Goal: Book appointment/travel/reservation: Book appointment/travel/reservation

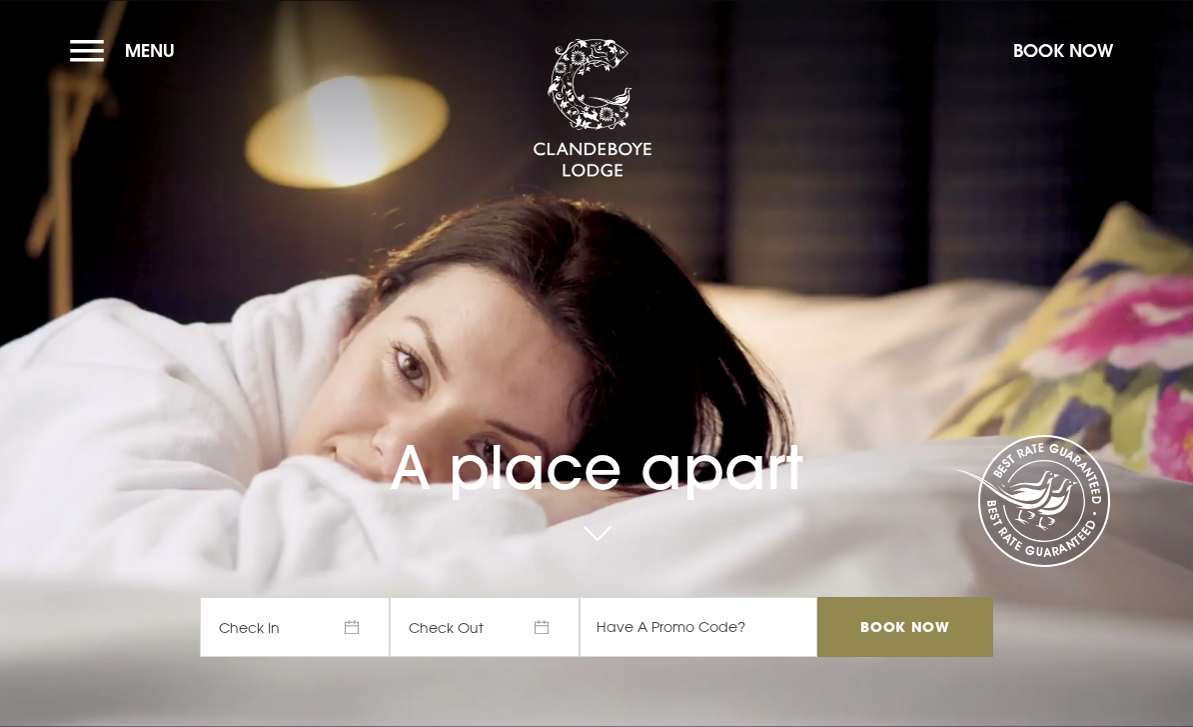
click at [74, 51] on button "Menu" at bounding box center [127, 50] width 115 height 43
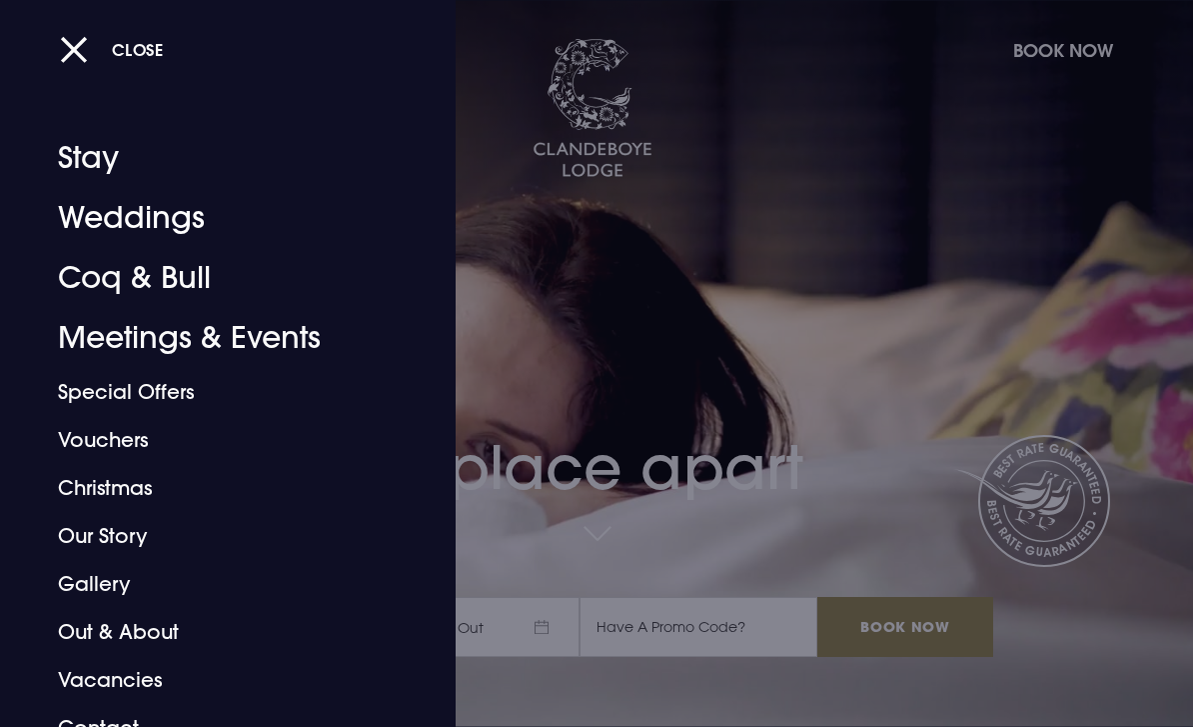
click at [141, 223] on link "Weddings" at bounding box center [214, 218] width 313 height 60
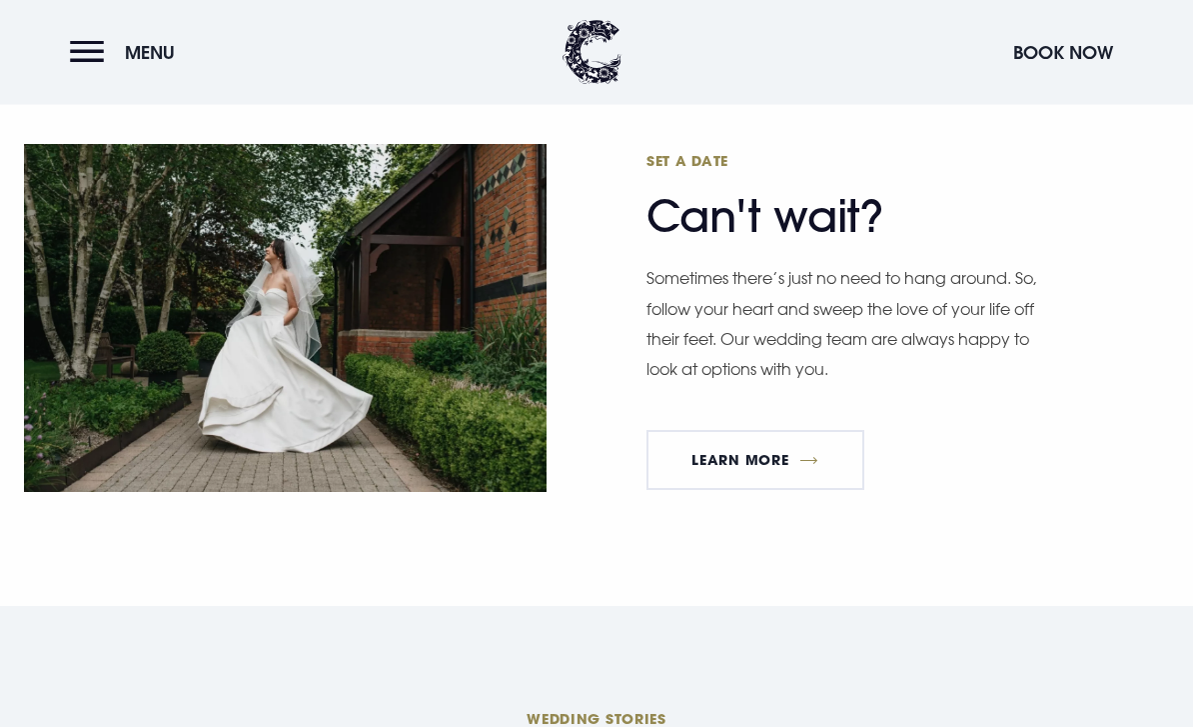
scroll to position [5087, 0]
click at [705, 489] on link "Learn More" at bounding box center [756, 459] width 218 height 60
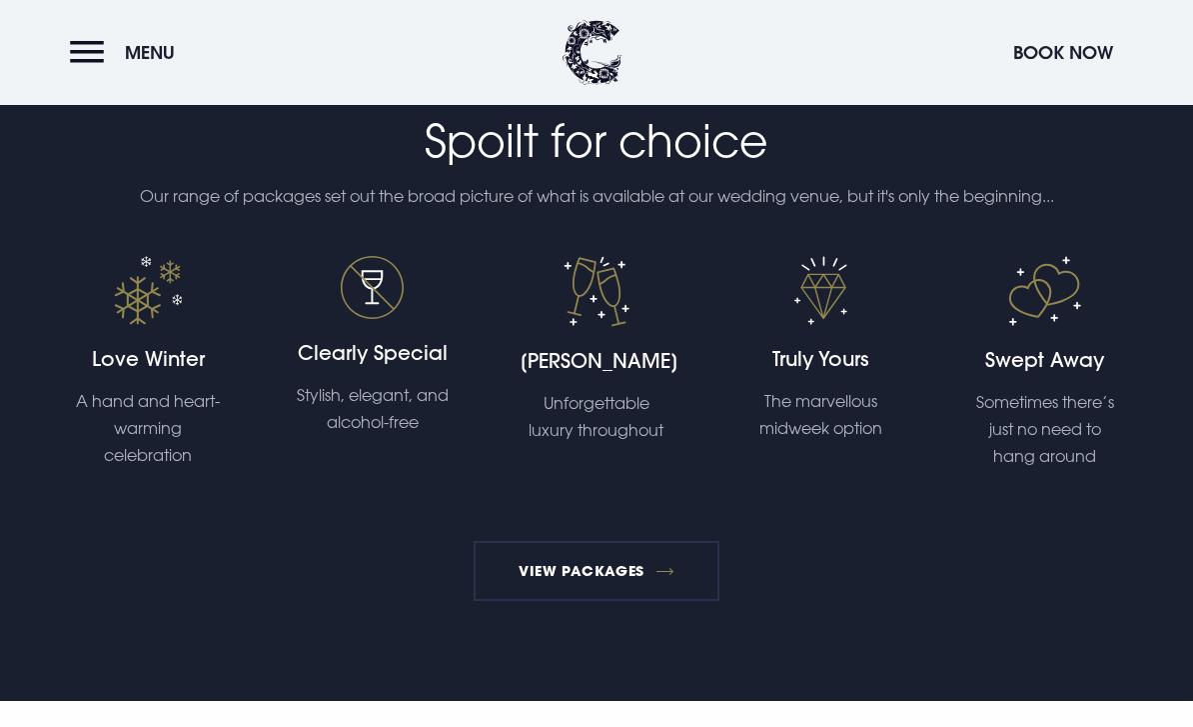
scroll to position [3615, 0]
click at [540, 602] on link "View Packages" at bounding box center [597, 572] width 247 height 60
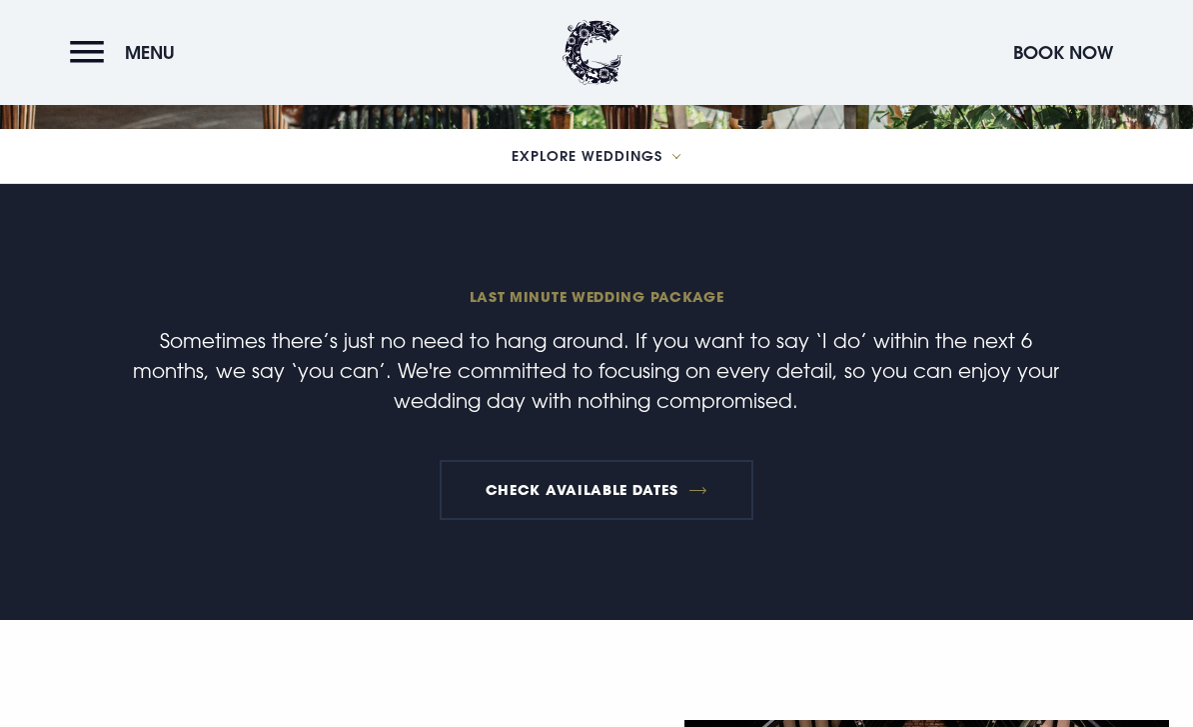
scroll to position [470, 0]
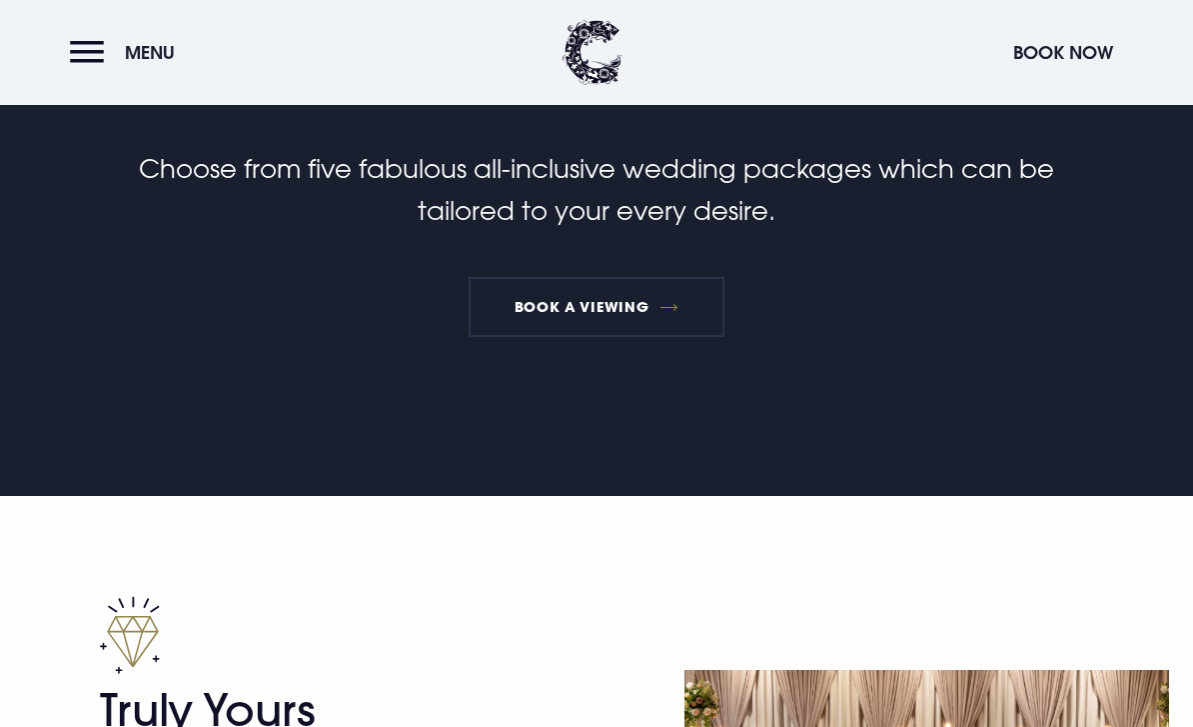
scroll to position [551, 0]
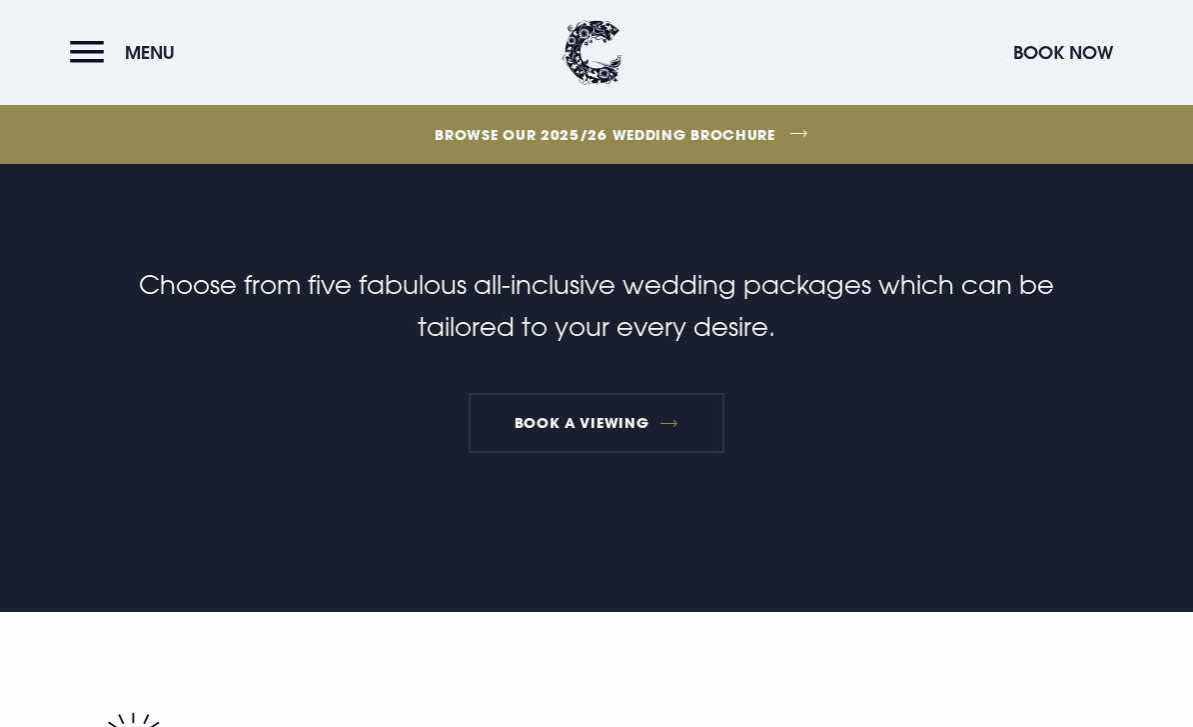
click at [649, 422] on link "Book a Viewing" at bounding box center [597, 423] width 256 height 60
click at [739, 1] on header "Menu Book Now" at bounding box center [596, 52] width 1193 height 105
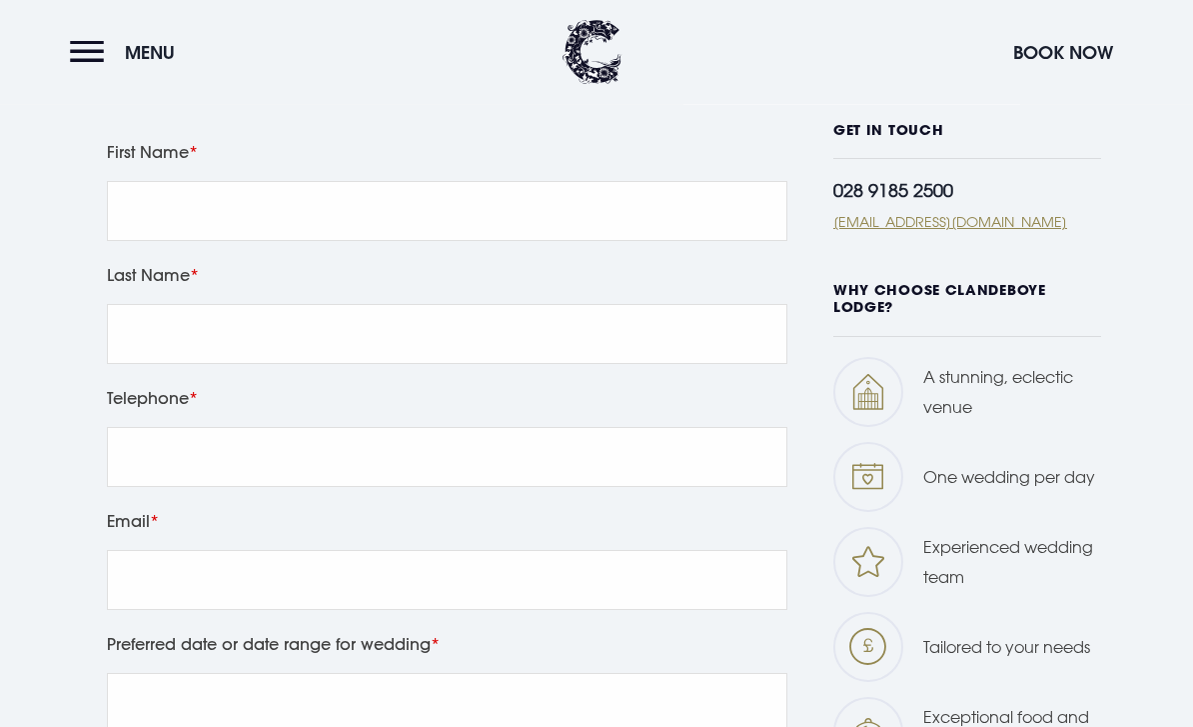
scroll to position [857, 0]
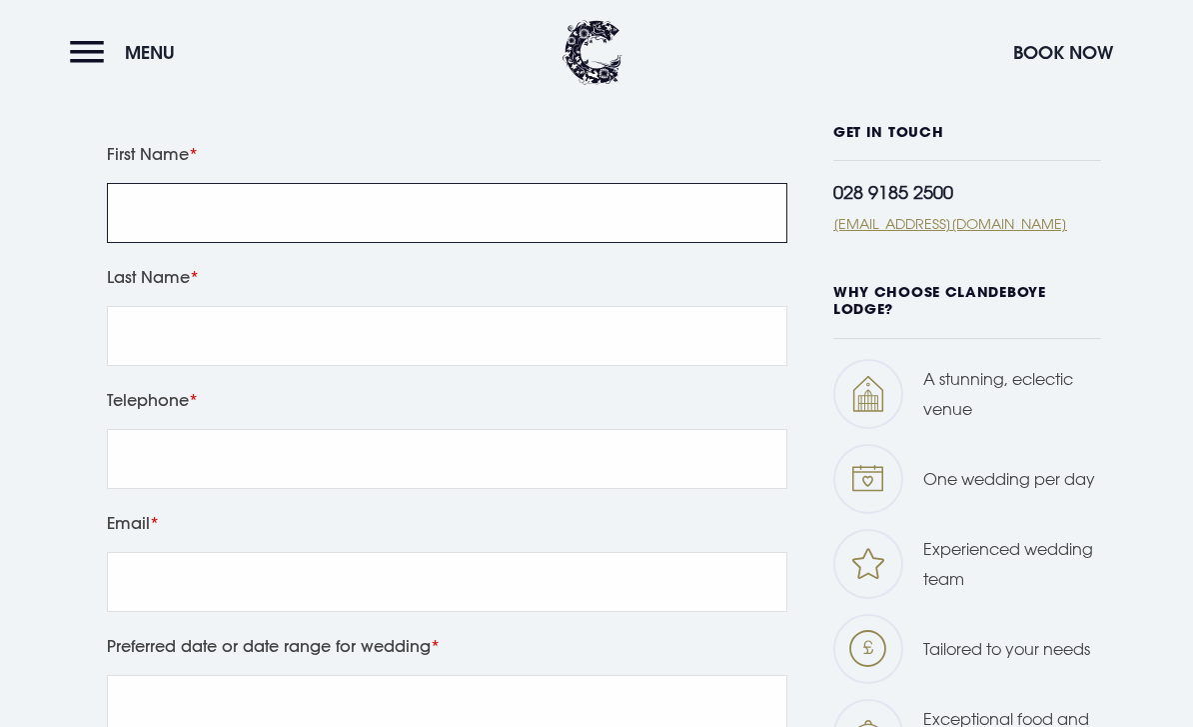
click at [566, 243] on input "First Name" at bounding box center [447, 213] width 681 height 60
type input "Jacqueline"
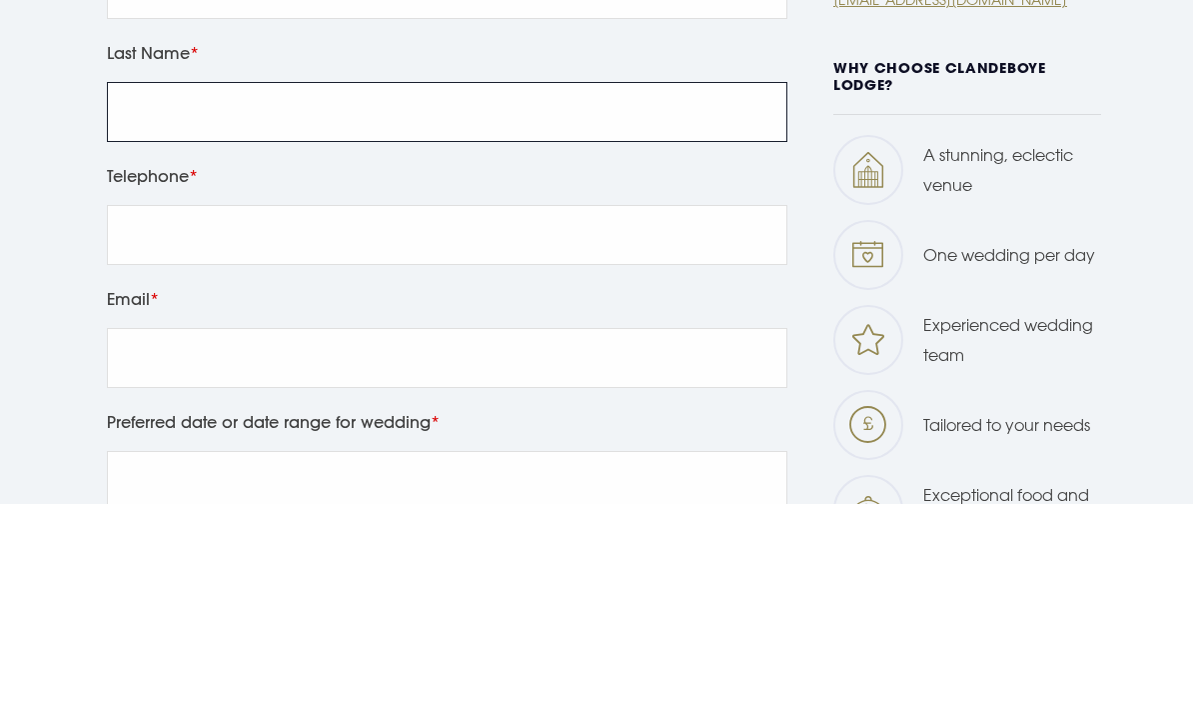
click at [432, 306] on input "Last Name" at bounding box center [447, 336] width 681 height 60
type input "Beatty"
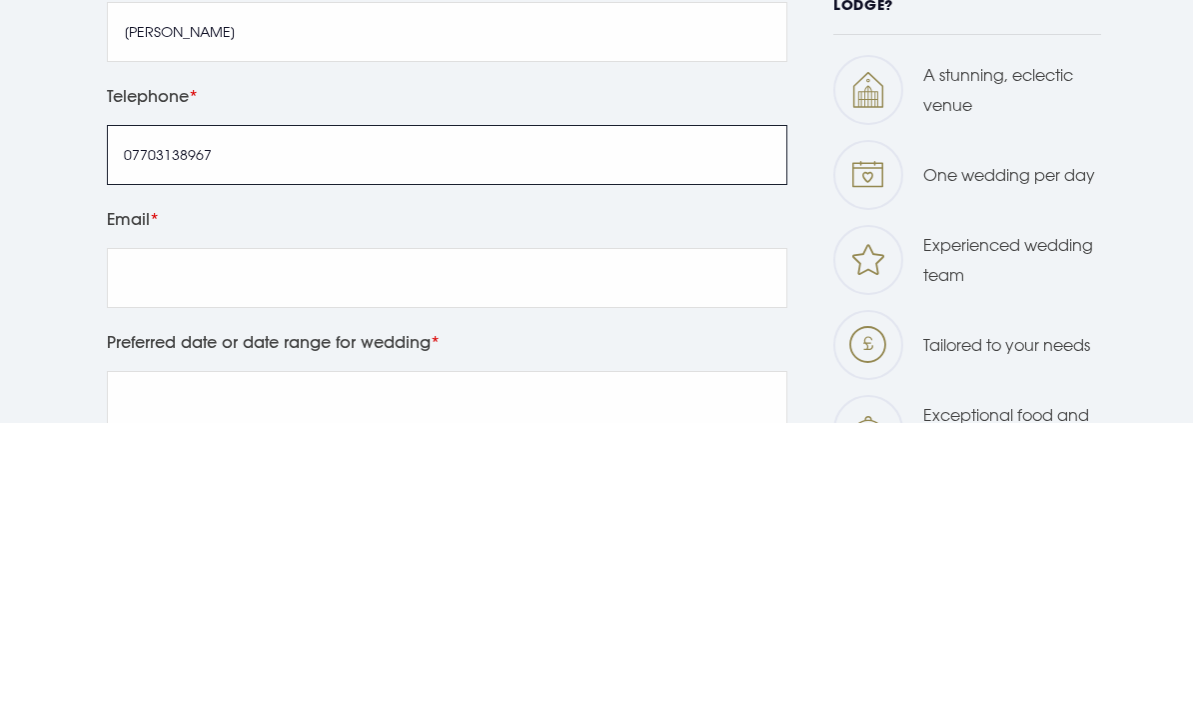
type input "07703138967"
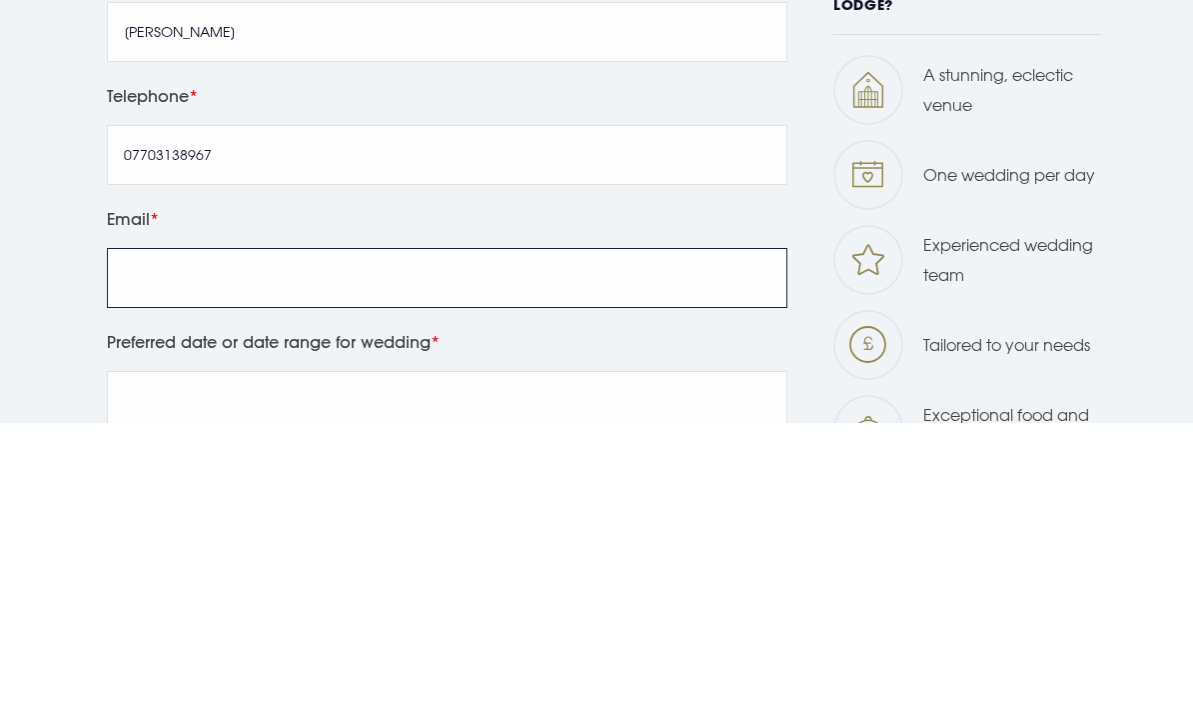
click at [706, 552] on input "Email" at bounding box center [447, 582] width 681 height 60
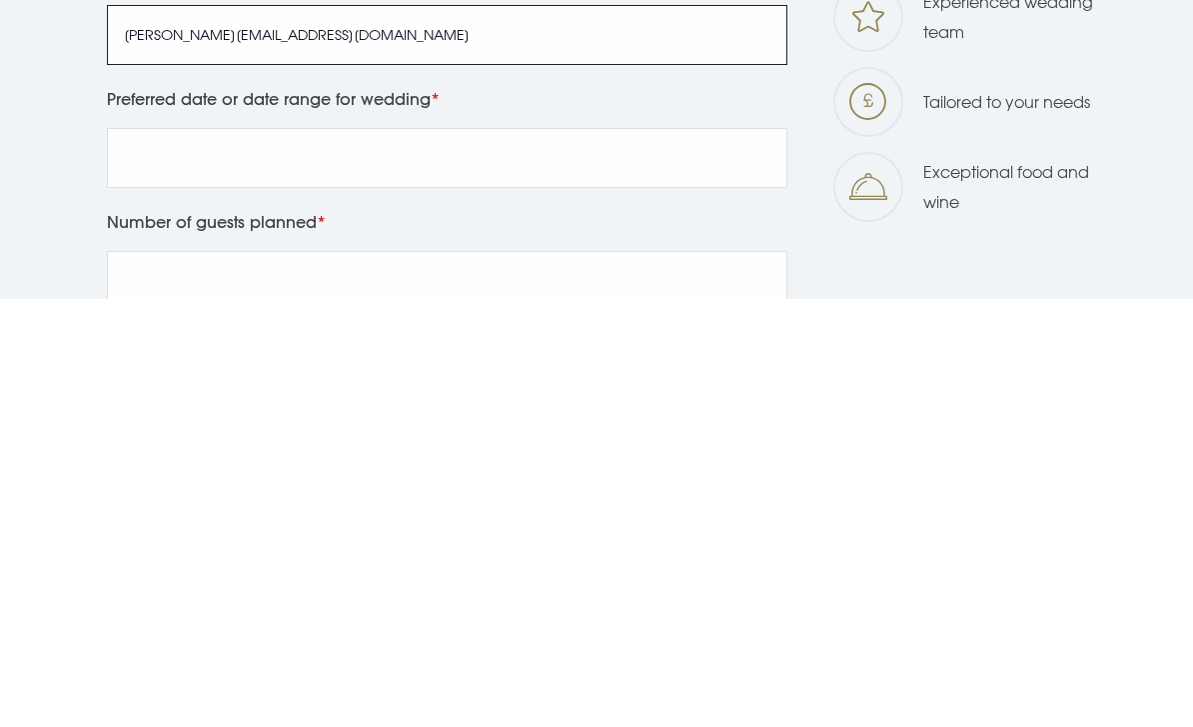
scroll to position [982, 0]
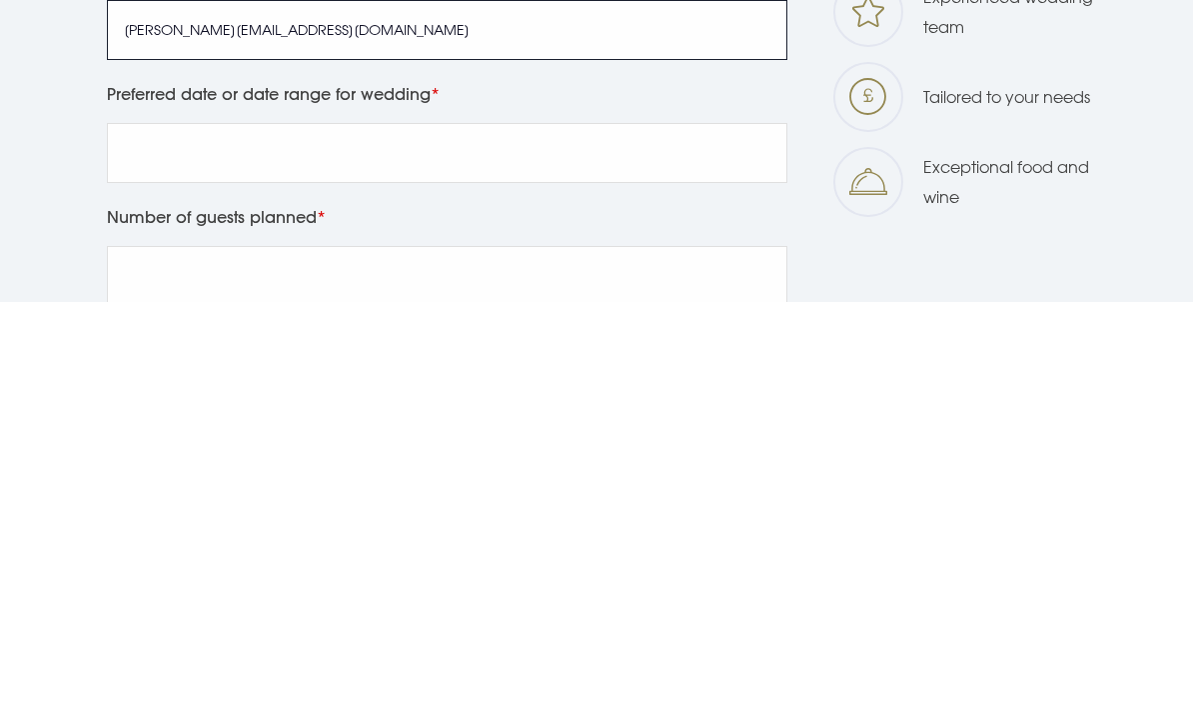
type input "jackie.183@hotmail.co.uk"
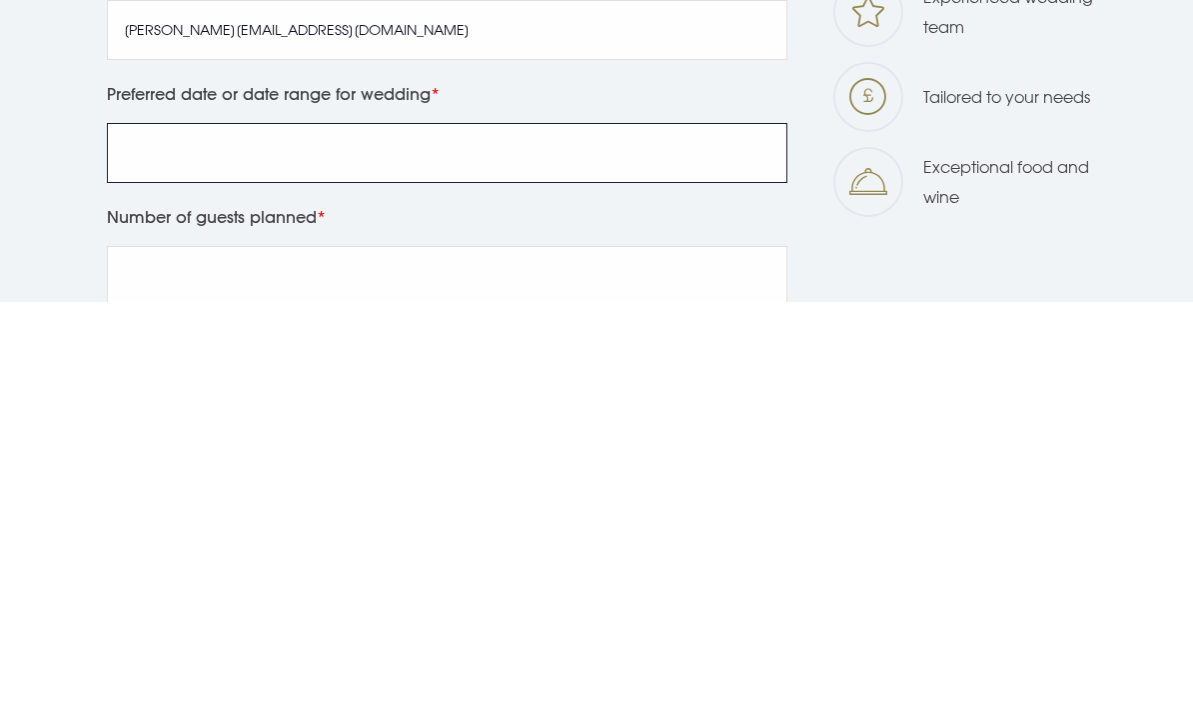
click at [566, 549] on input "Preferred date or date range for wedding" at bounding box center [447, 579] width 681 height 60
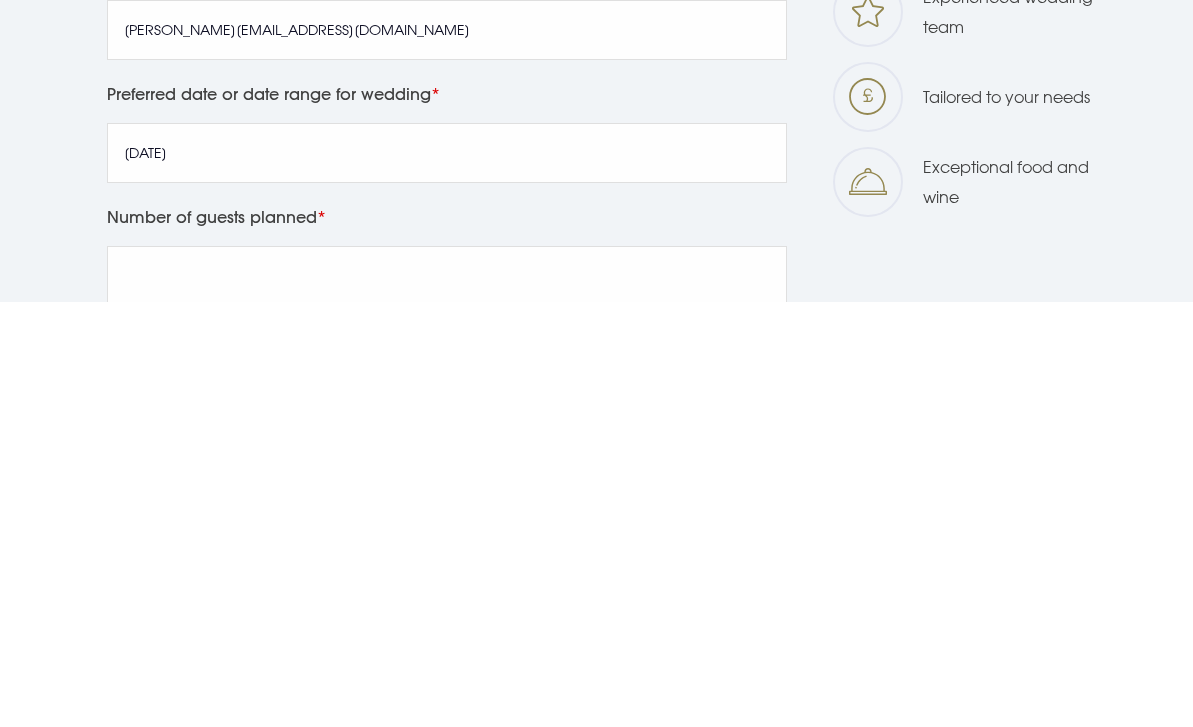
scroll to position [1408, 0]
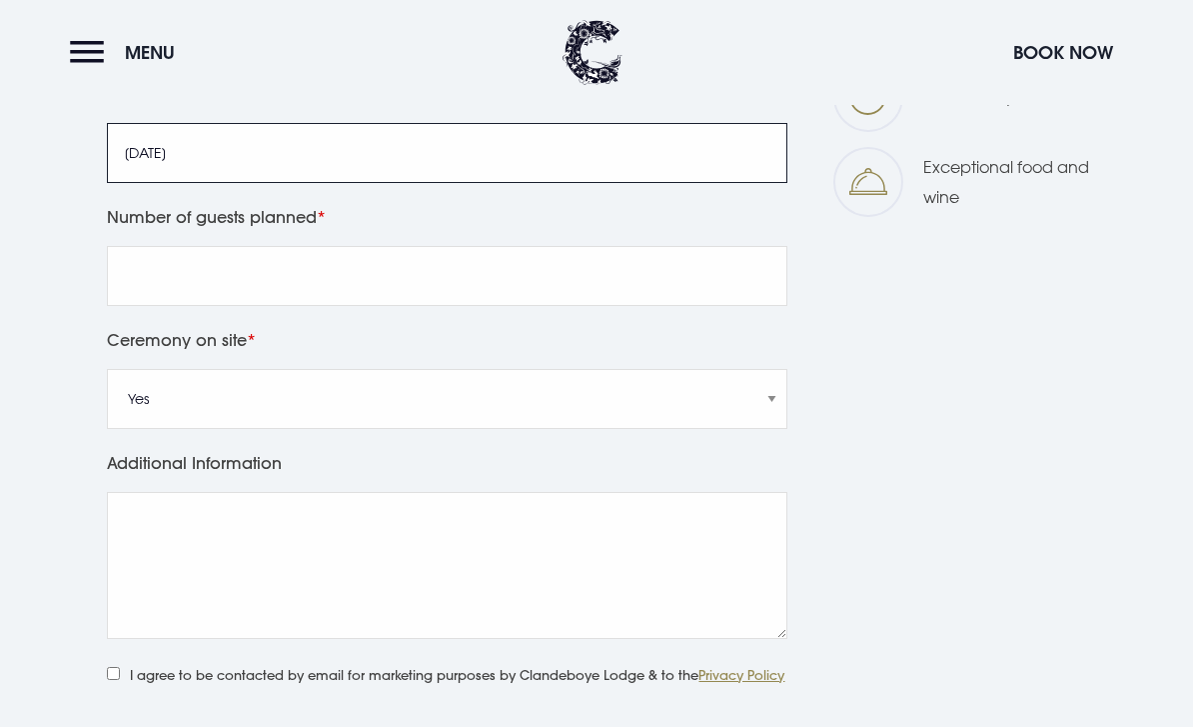
type input "13/08/2027"
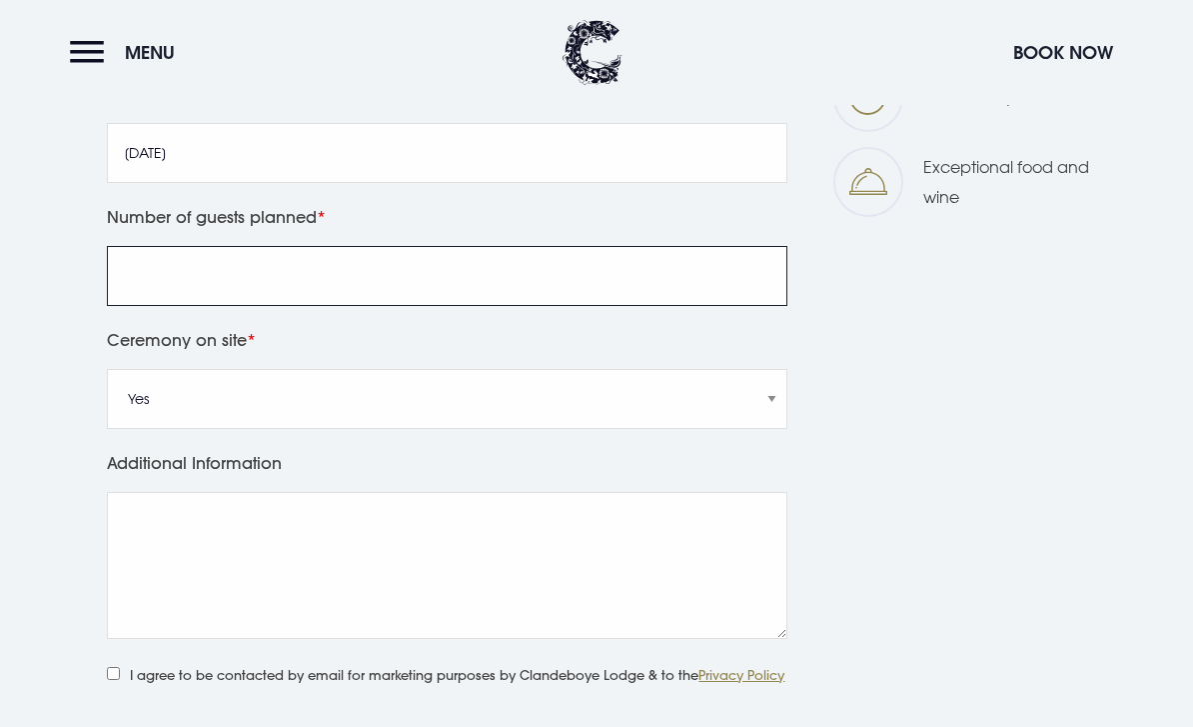
click at [495, 306] on input "Number of guests planned" at bounding box center [447, 276] width 681 height 60
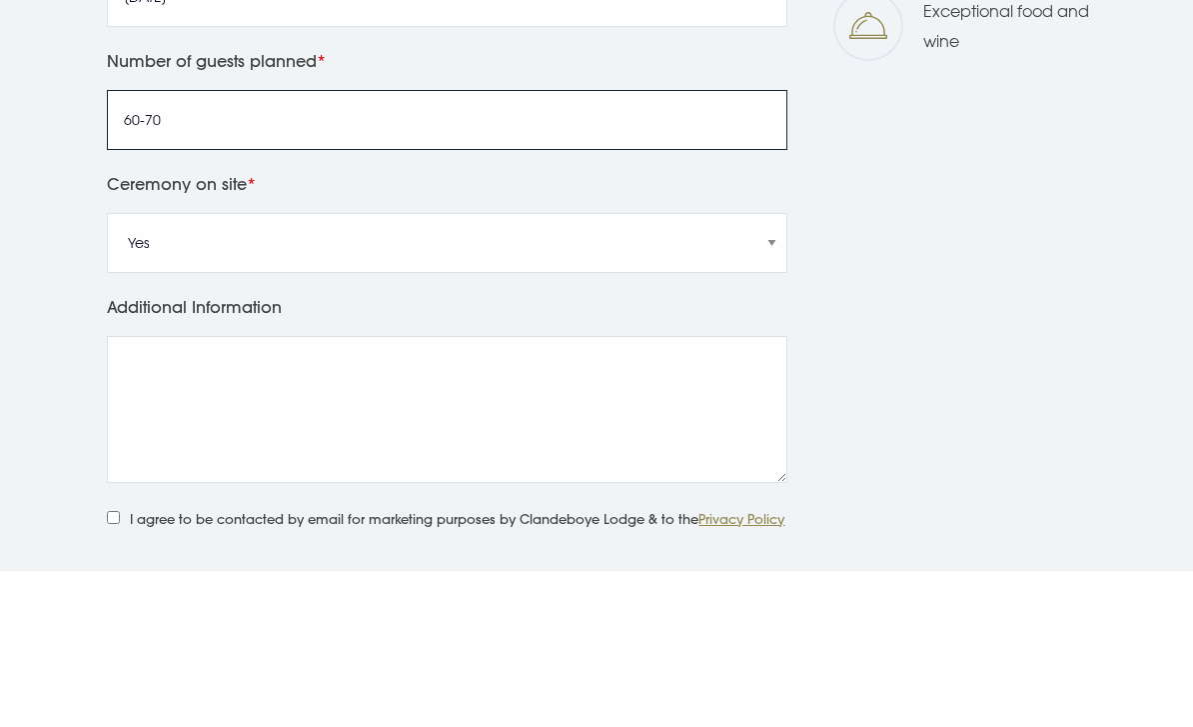
type input "60-70"
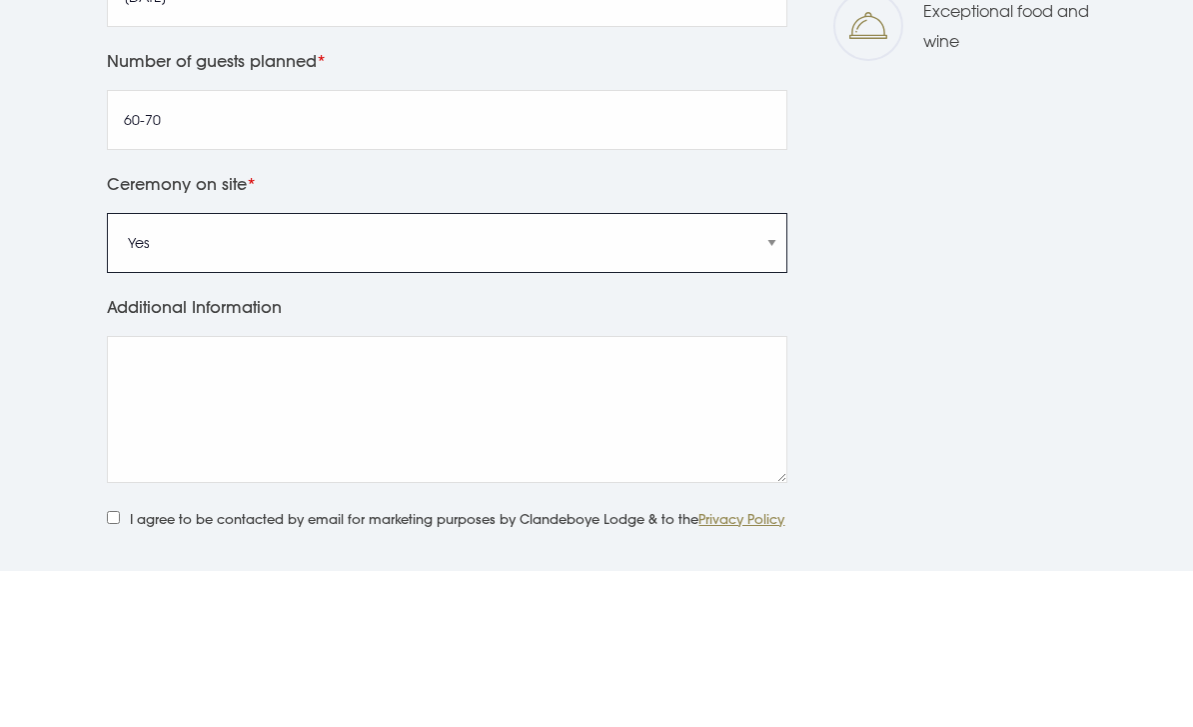
click at [749, 369] on select "Yes No" at bounding box center [447, 399] width 681 height 60
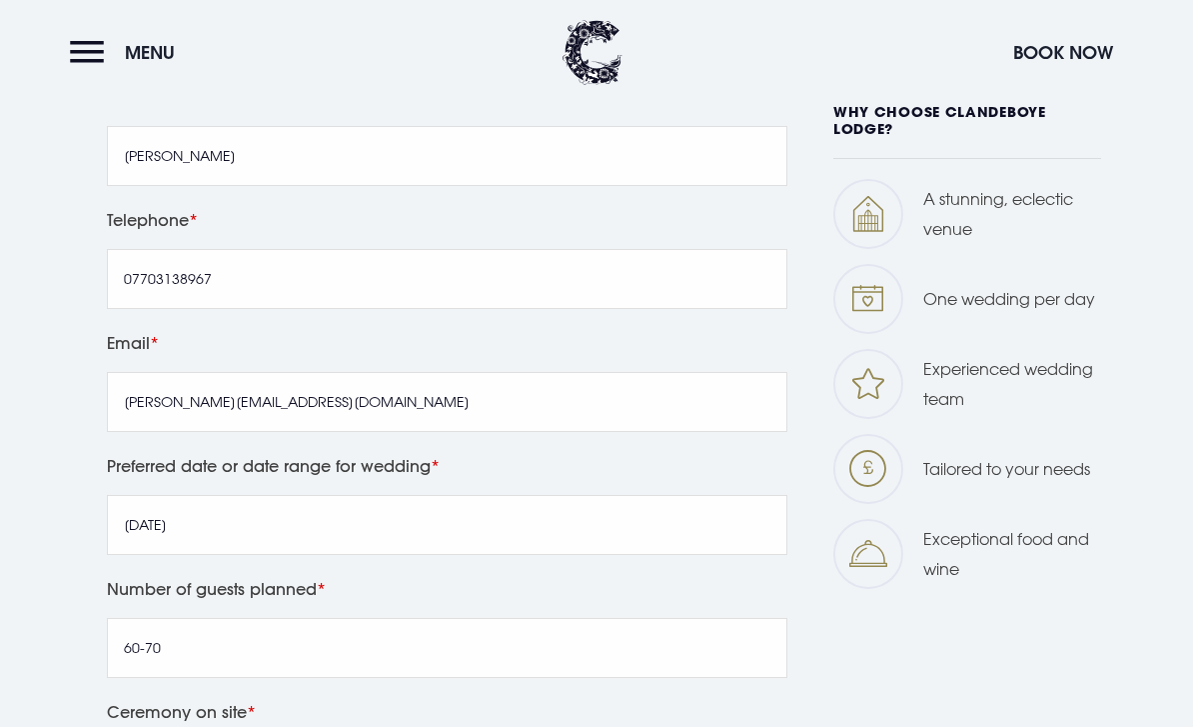
scroll to position [988, 0]
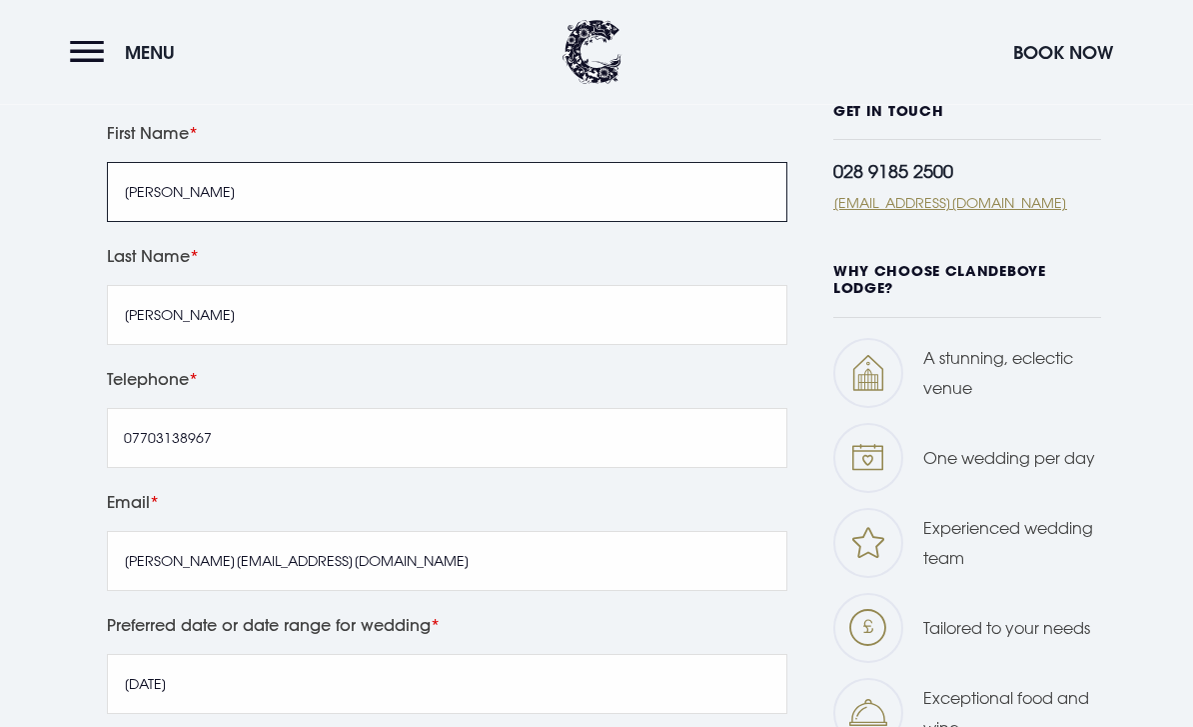
click at [494, 223] on input "Jacqueline" at bounding box center [447, 193] width 681 height 60
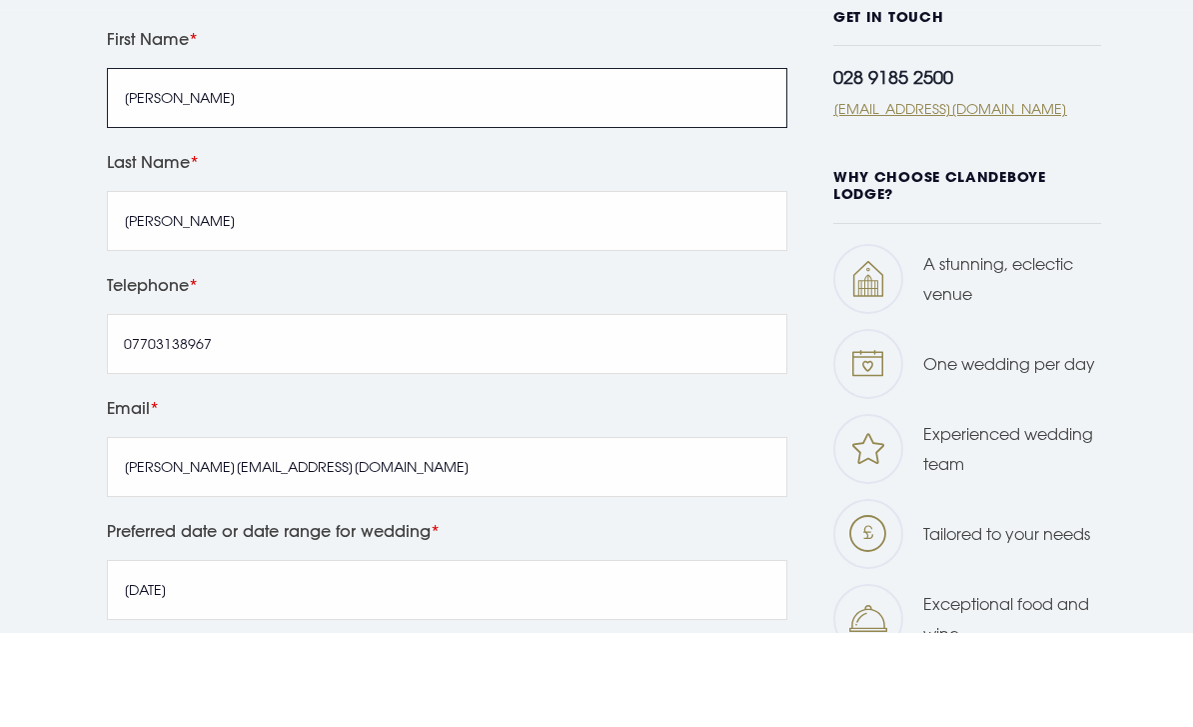
type input "J"
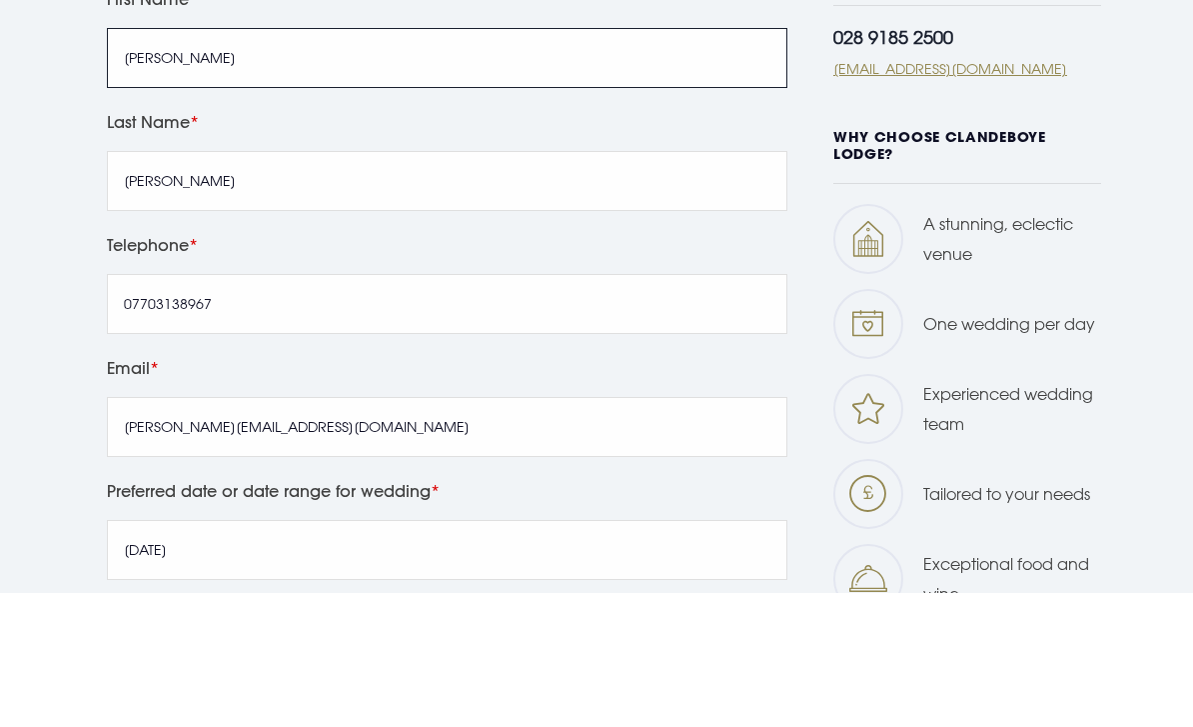
type input "Adam"
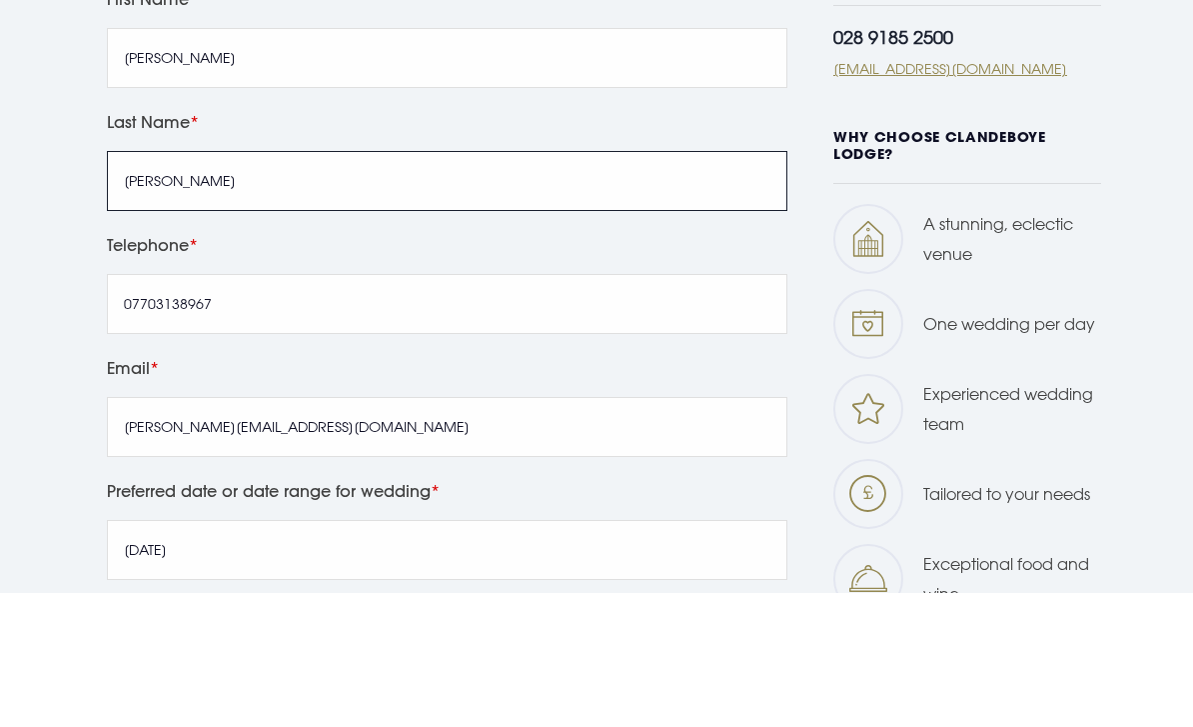
click at [504, 286] on input "Beatty" at bounding box center [447, 316] width 681 height 60
type input "B"
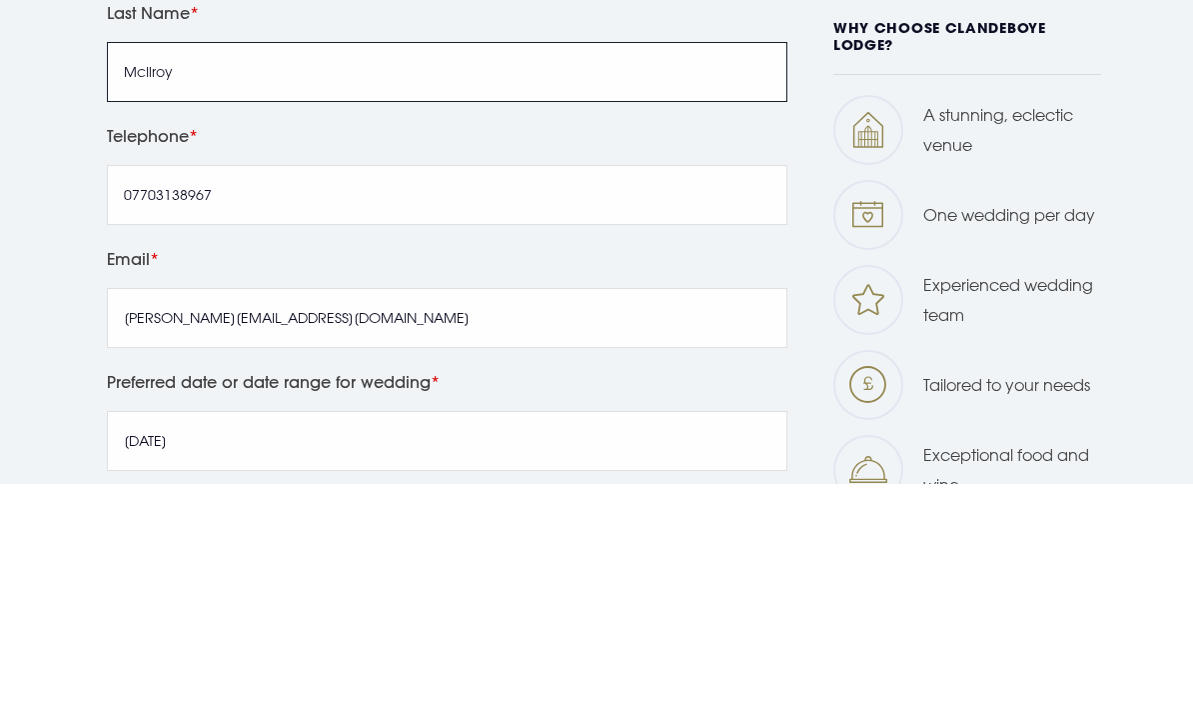
type input "McIlroy"
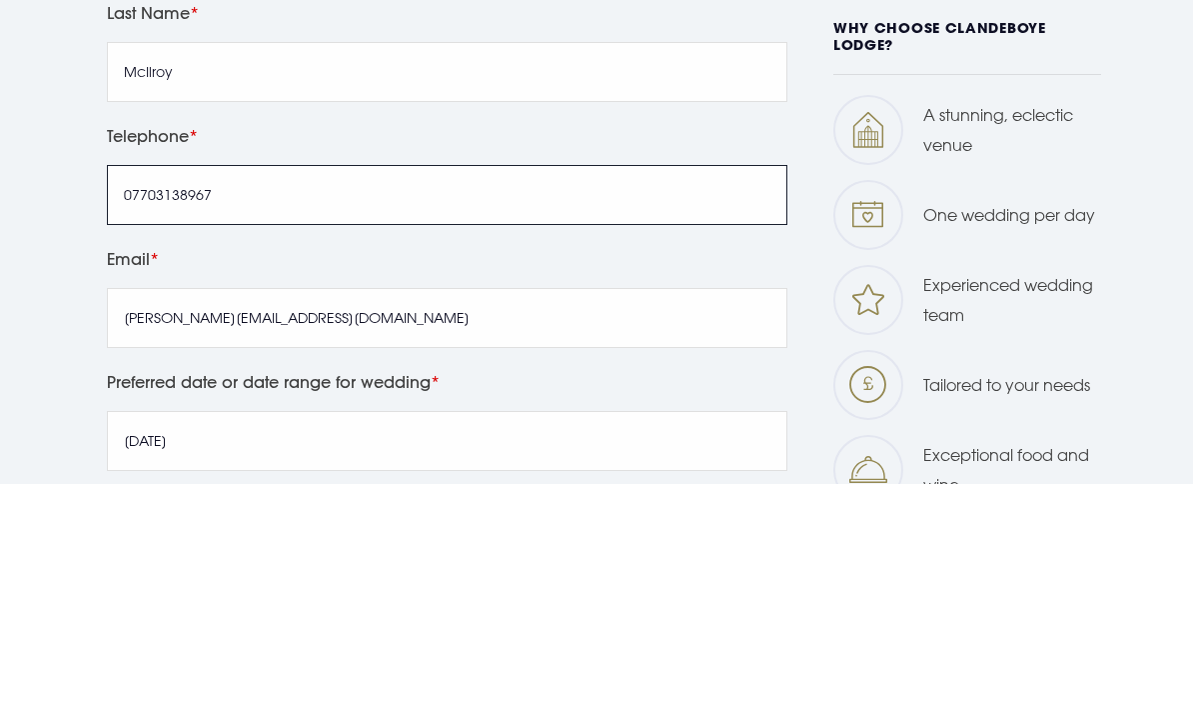
click at [506, 409] on input "07703138967" at bounding box center [447, 439] width 681 height 60
type input "0"
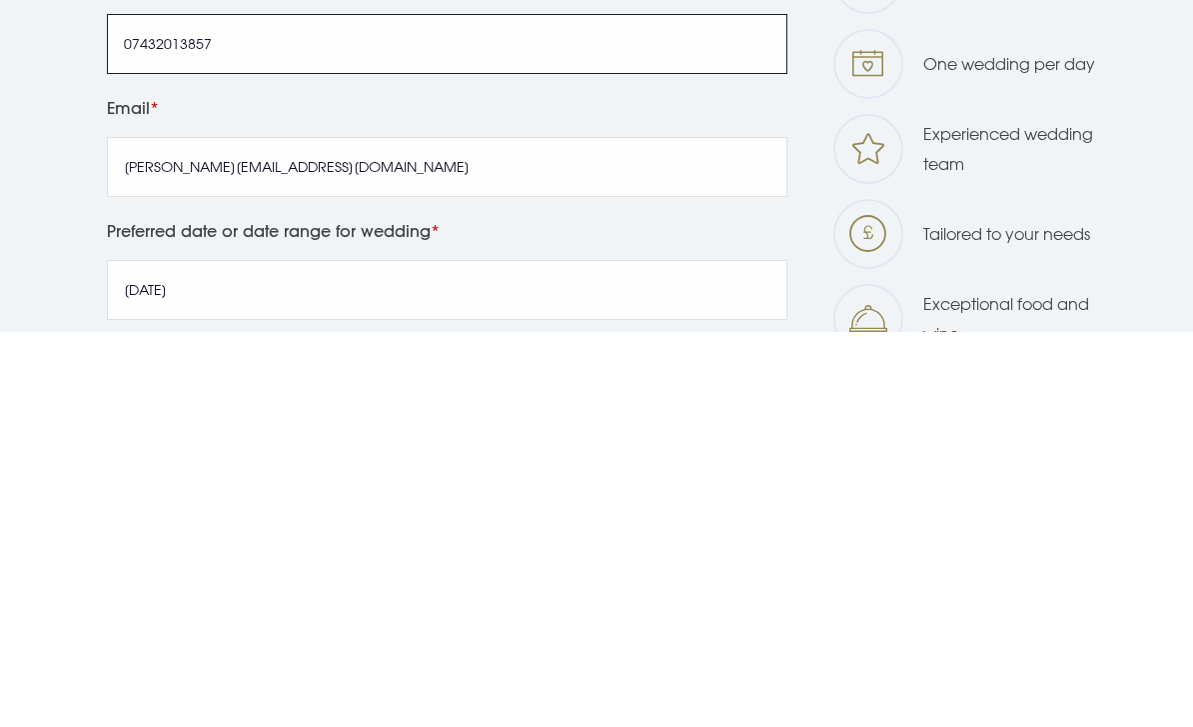
type input "07432013857"
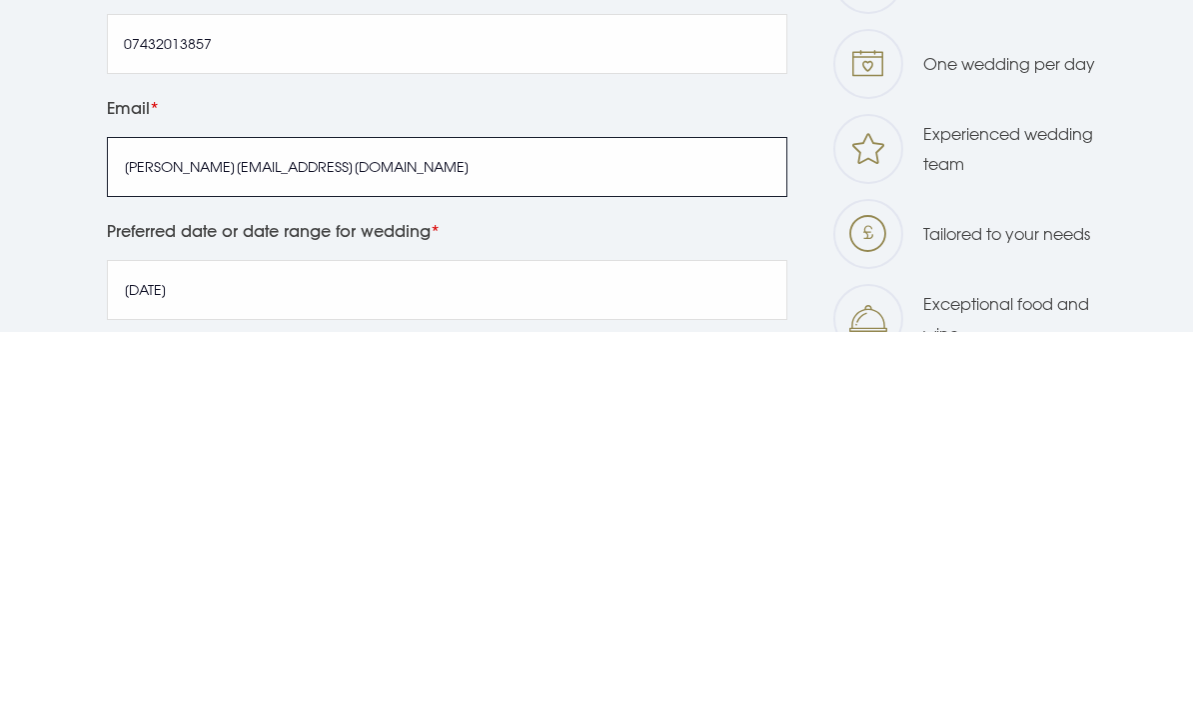
click at [561, 532] on input "jackie.183@hotmail.co.uk" at bounding box center [447, 562] width 681 height 60
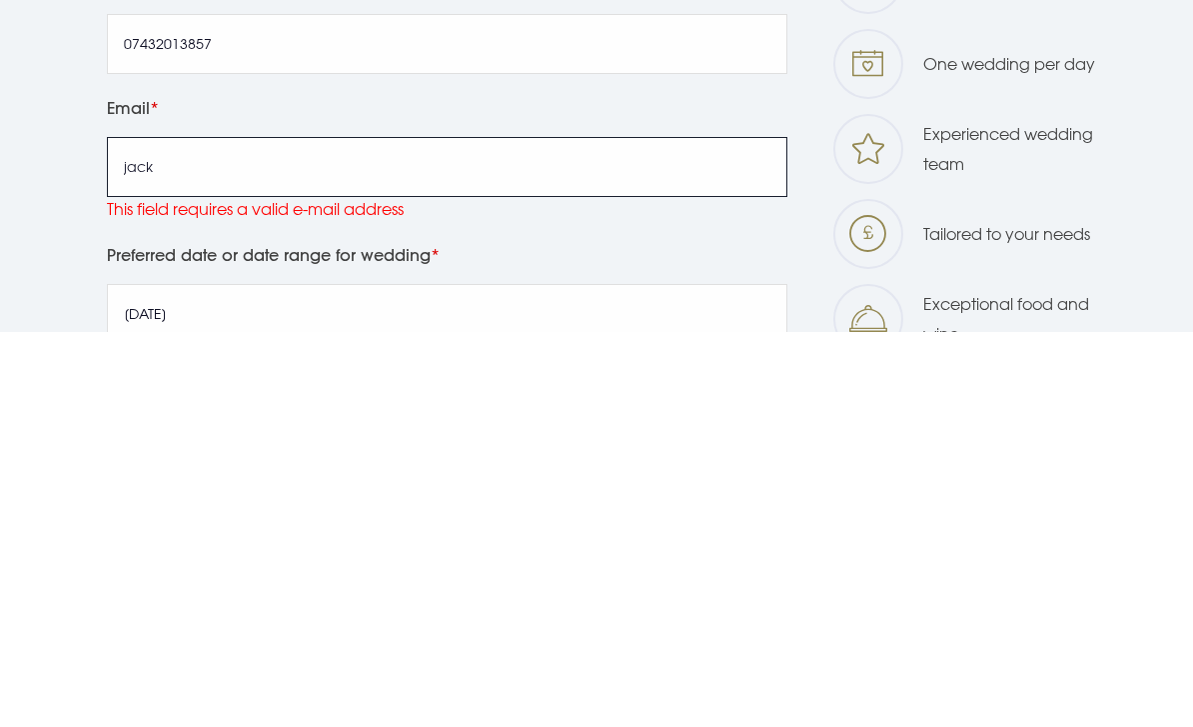
type input "jac"
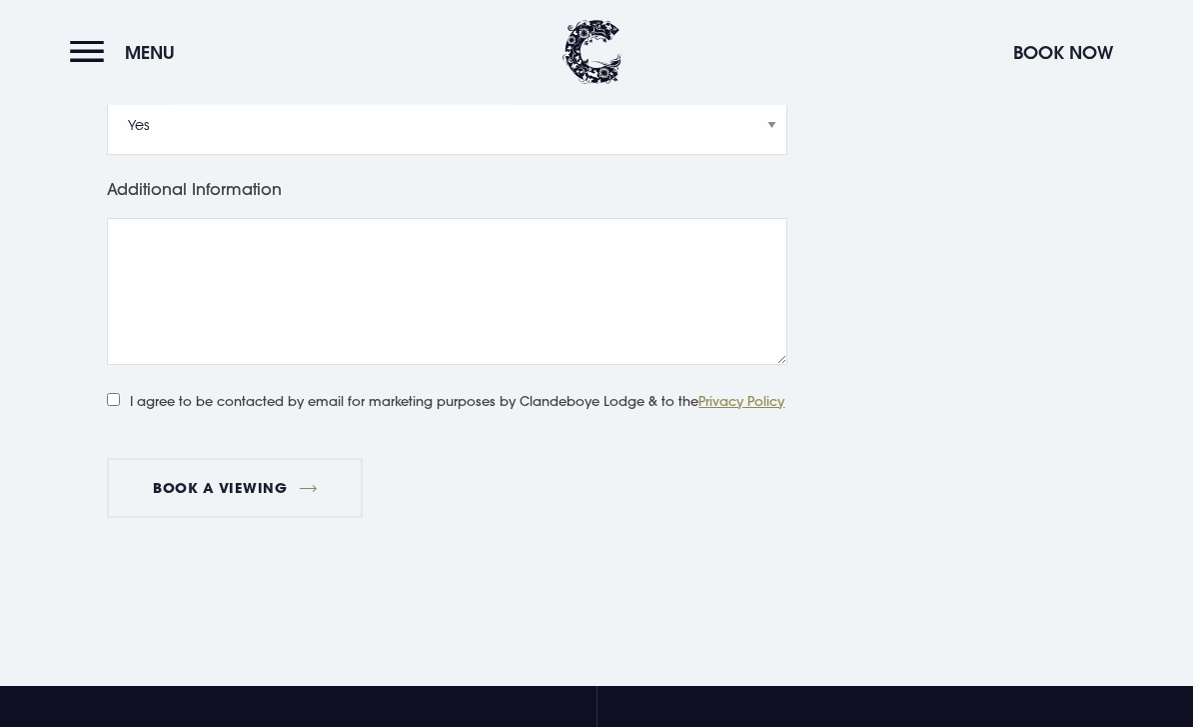
scroll to position [1683, 0]
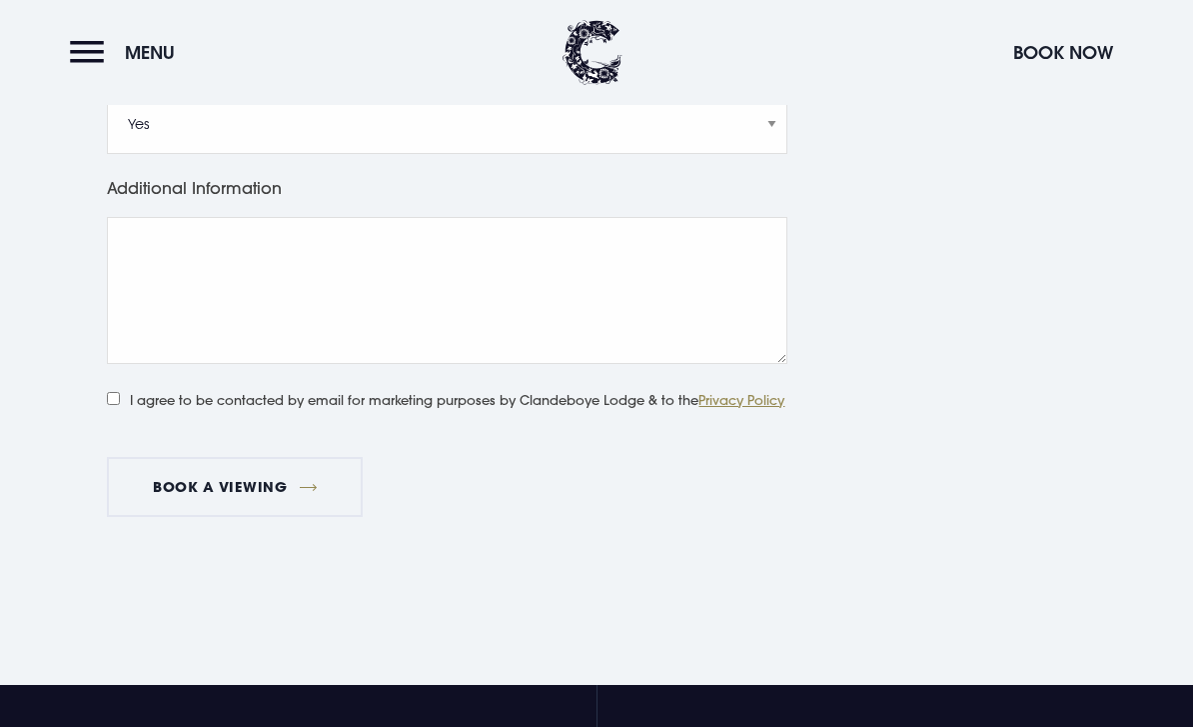
type input "adammcilroy01@gmail.com"
click at [319, 517] on button "Book a viewing" at bounding box center [235, 487] width 256 height 60
